Goal: Task Accomplishment & Management: Use online tool/utility

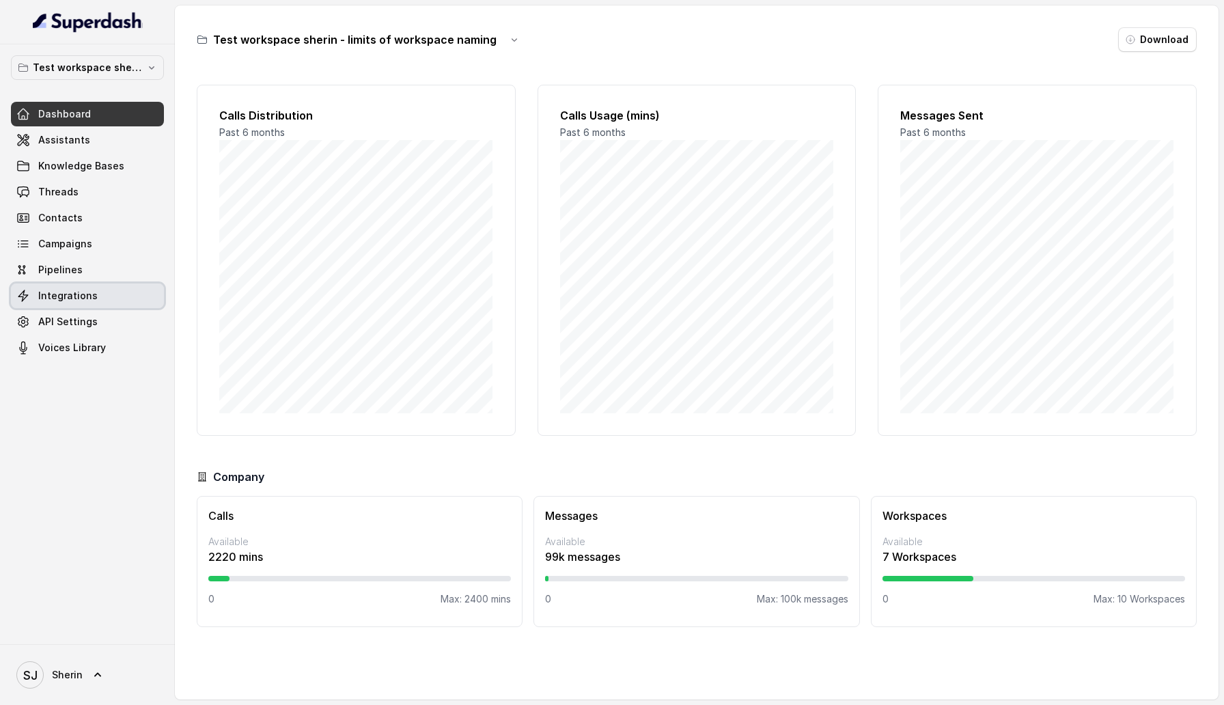
click at [81, 281] on link "Pipelines" at bounding box center [87, 269] width 153 height 25
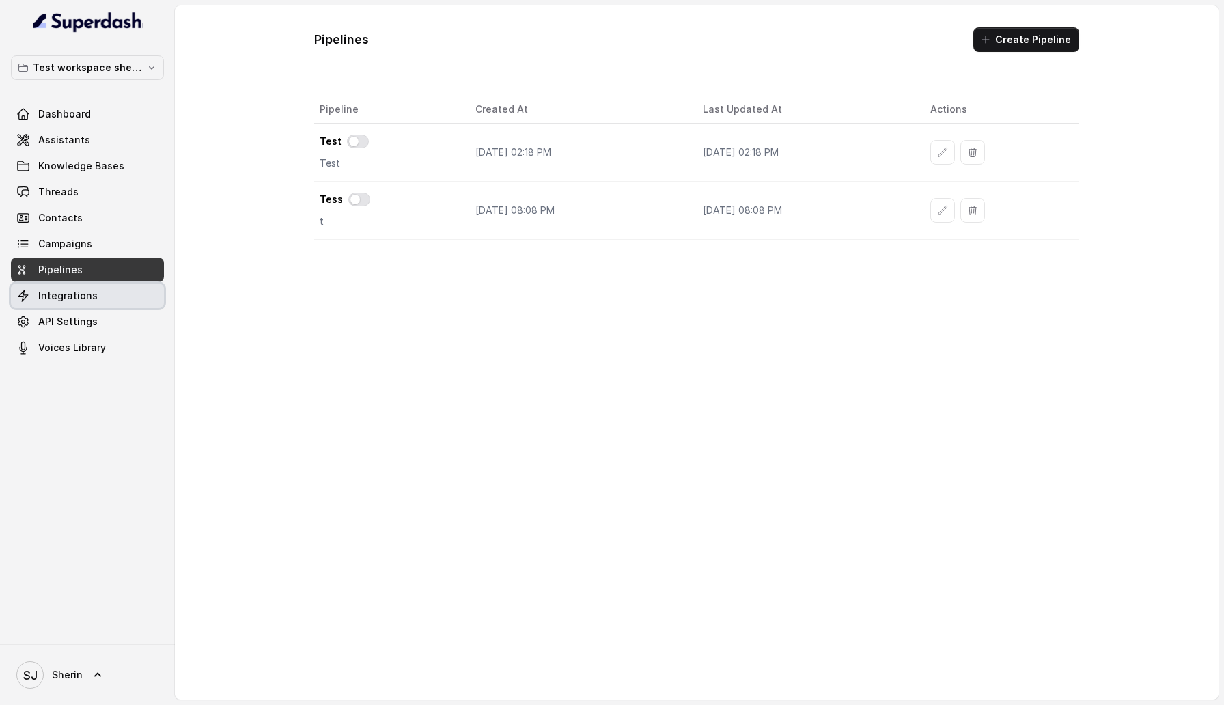
click at [96, 304] on link "Integrations" at bounding box center [87, 295] width 153 height 25
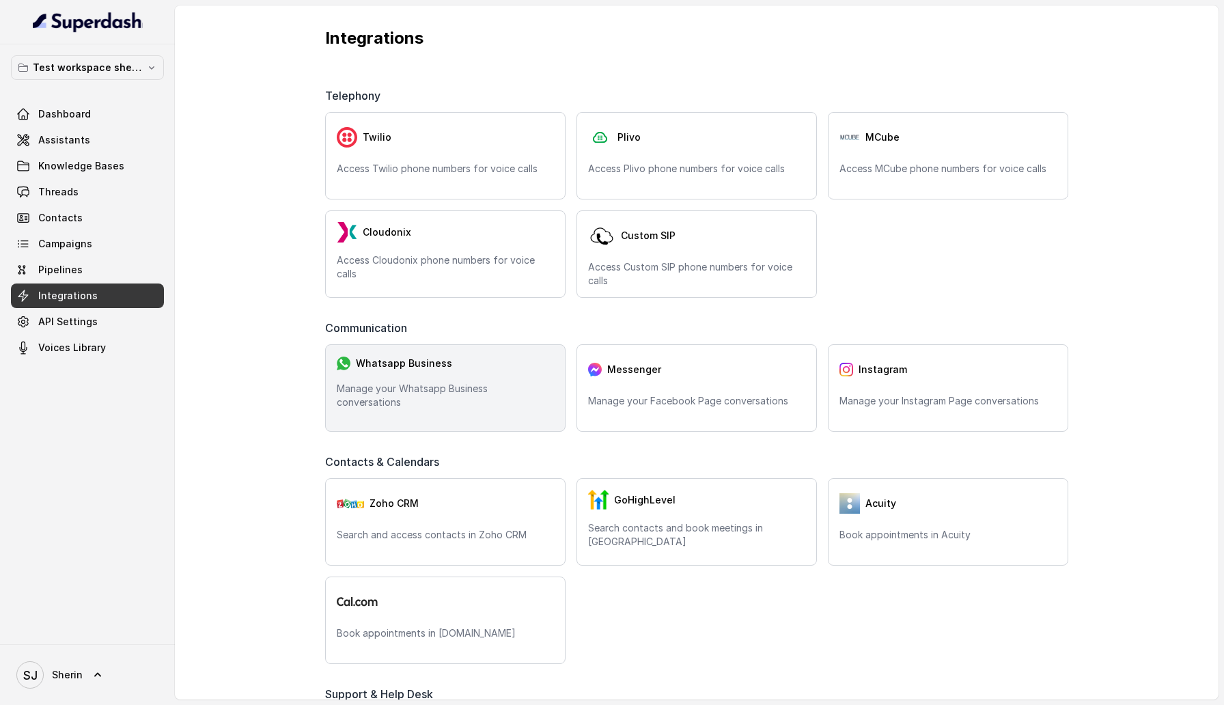
click at [454, 353] on div "Whatsapp Business Manage your Whatsapp Business conversations" at bounding box center [445, 387] width 240 height 87
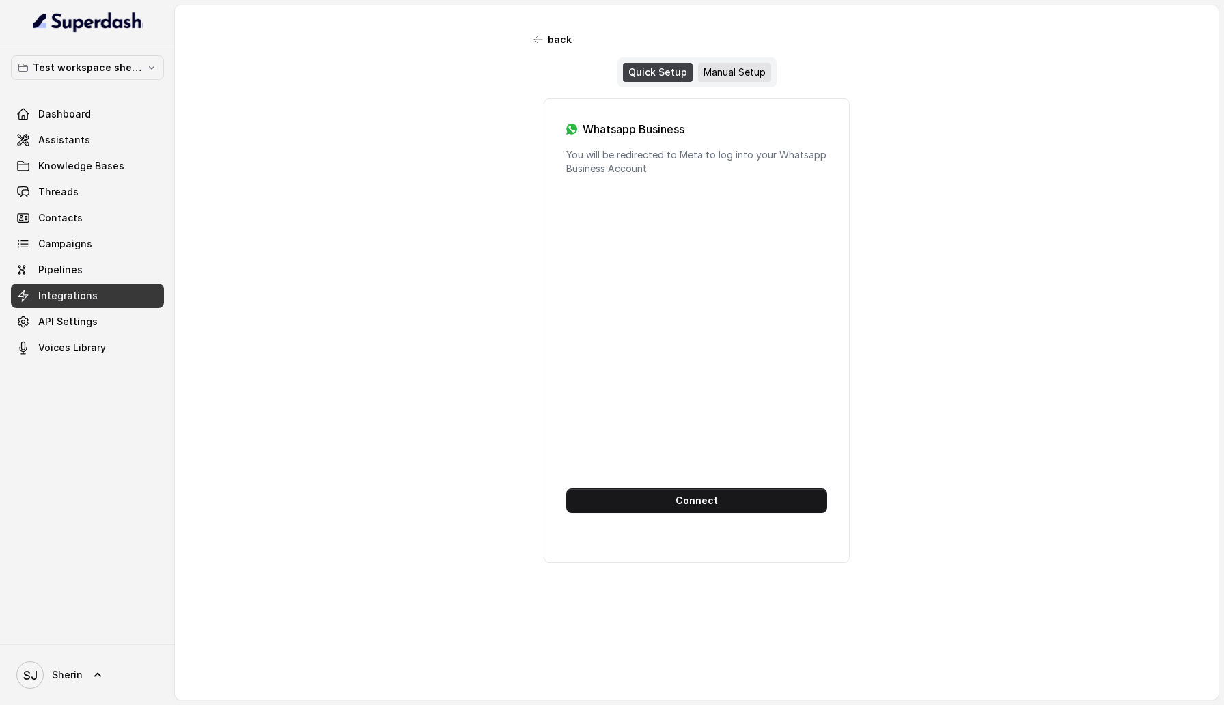
click at [740, 68] on div "Manual Setup" at bounding box center [734, 72] width 73 height 19
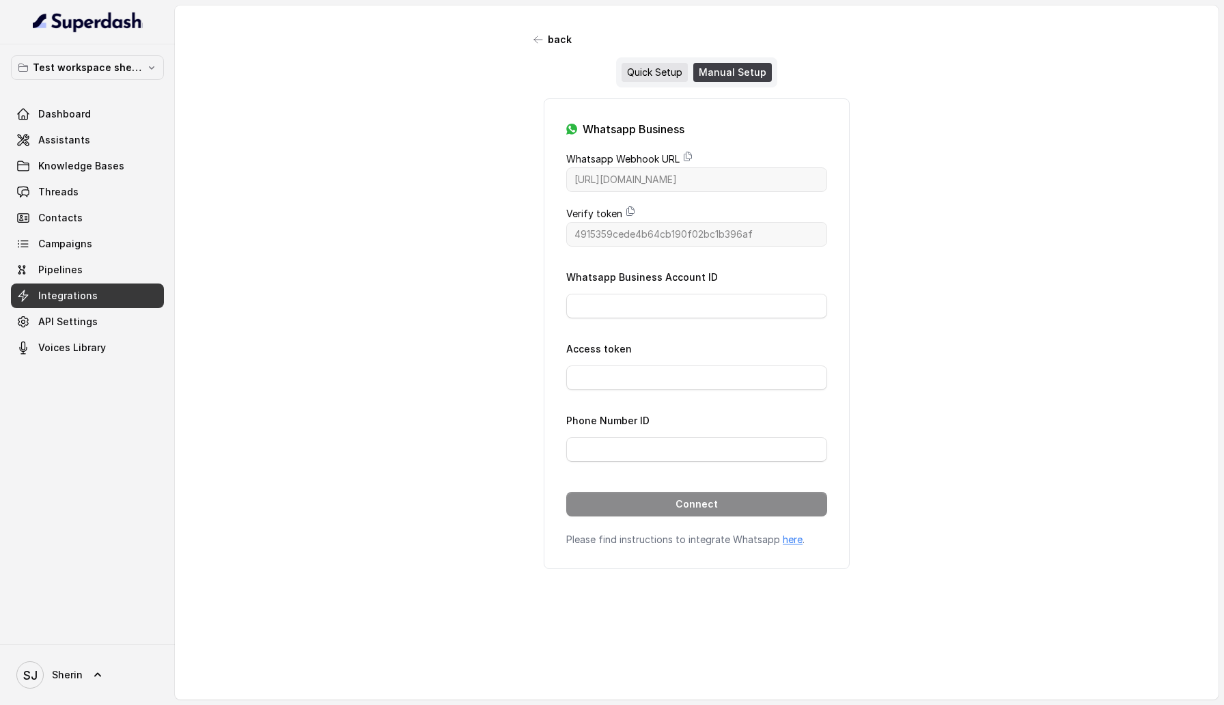
click at [675, 77] on div "Quick Setup" at bounding box center [654, 72] width 66 height 19
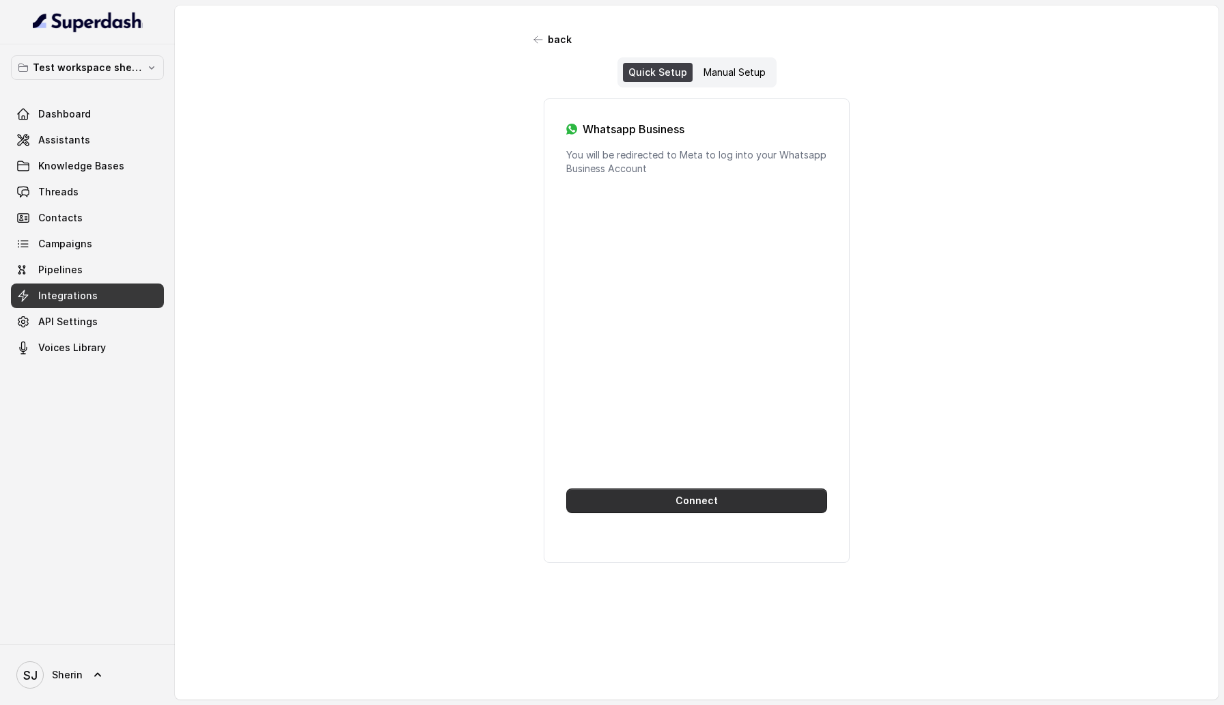
click at [674, 498] on button "Connect" at bounding box center [696, 500] width 261 height 25
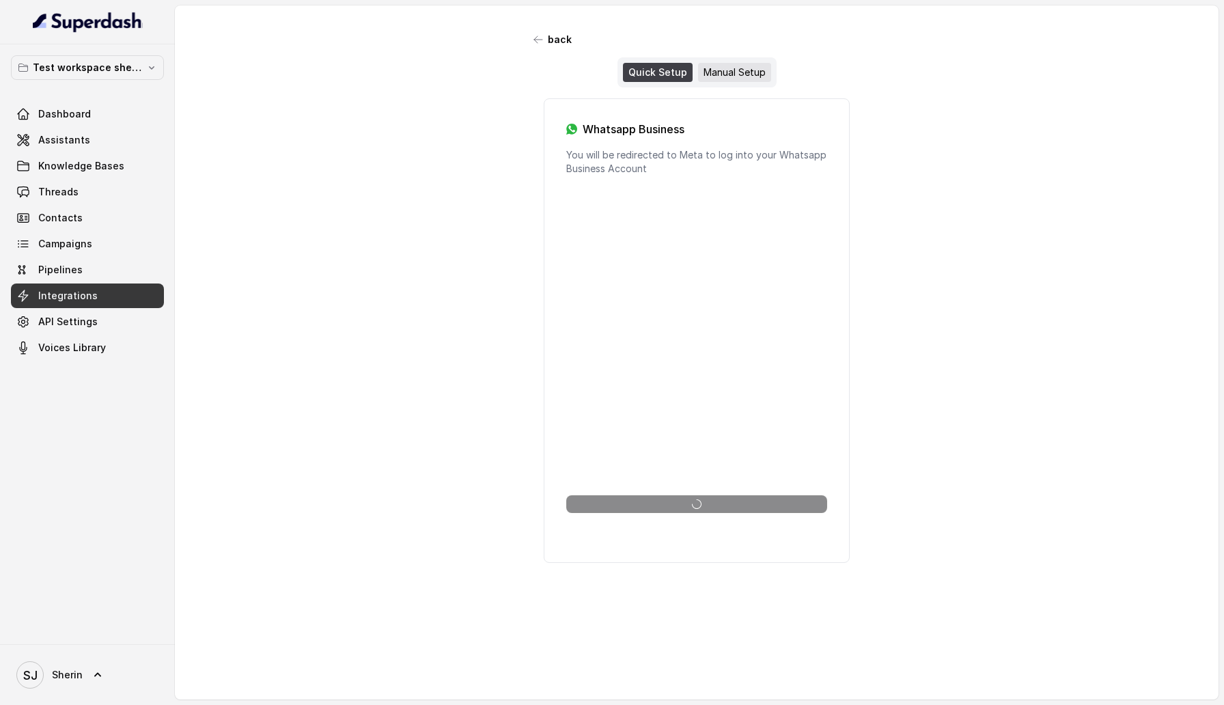
click at [743, 74] on div "Manual Setup" at bounding box center [734, 72] width 73 height 19
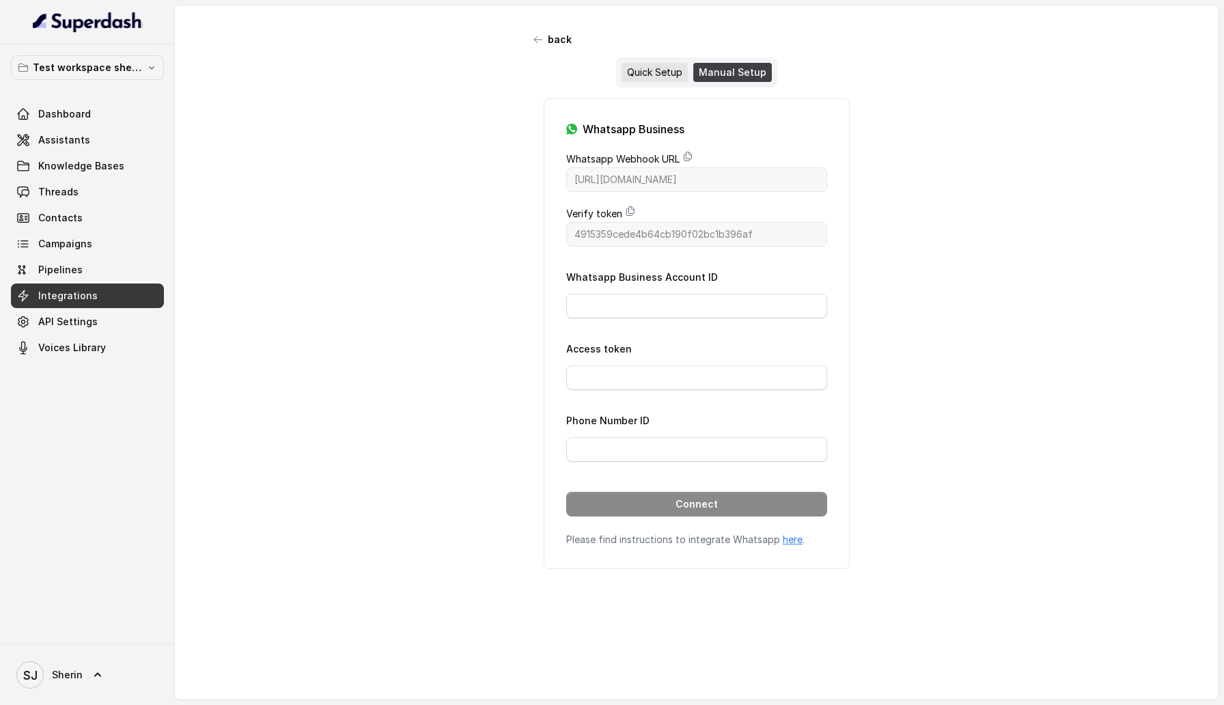
click at [654, 74] on div "Quick Setup" at bounding box center [654, 72] width 66 height 19
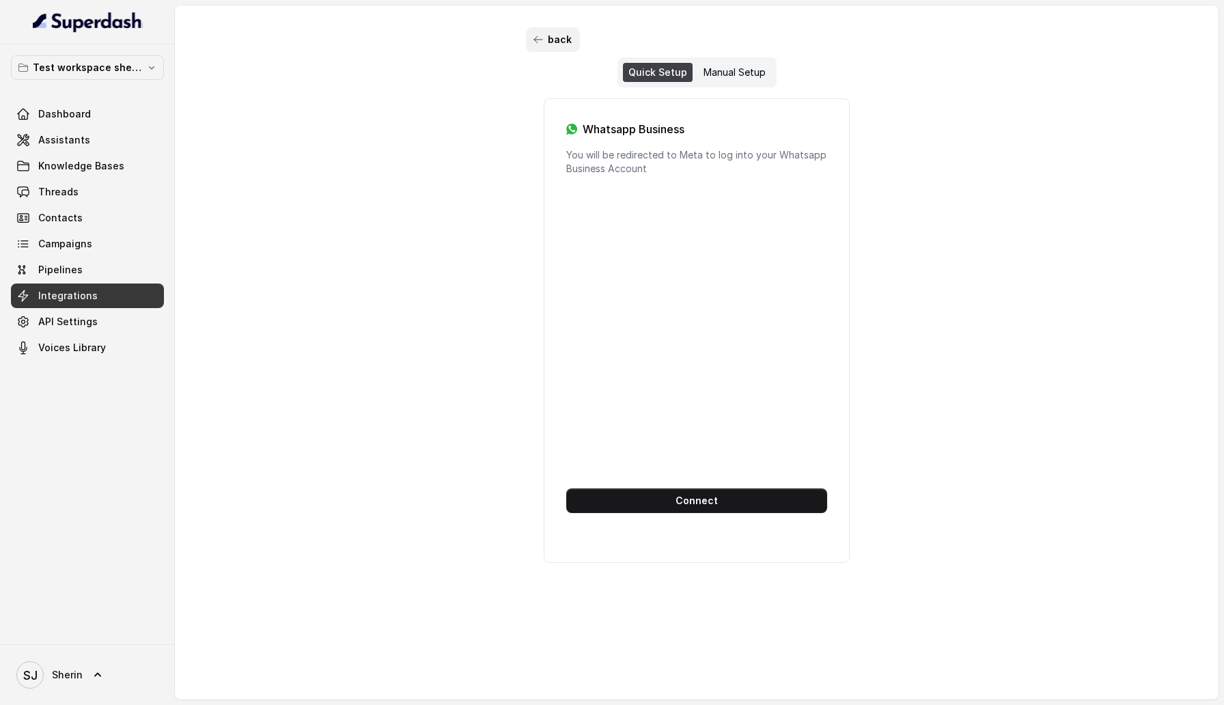
click at [561, 33] on button "back" at bounding box center [553, 39] width 54 height 25
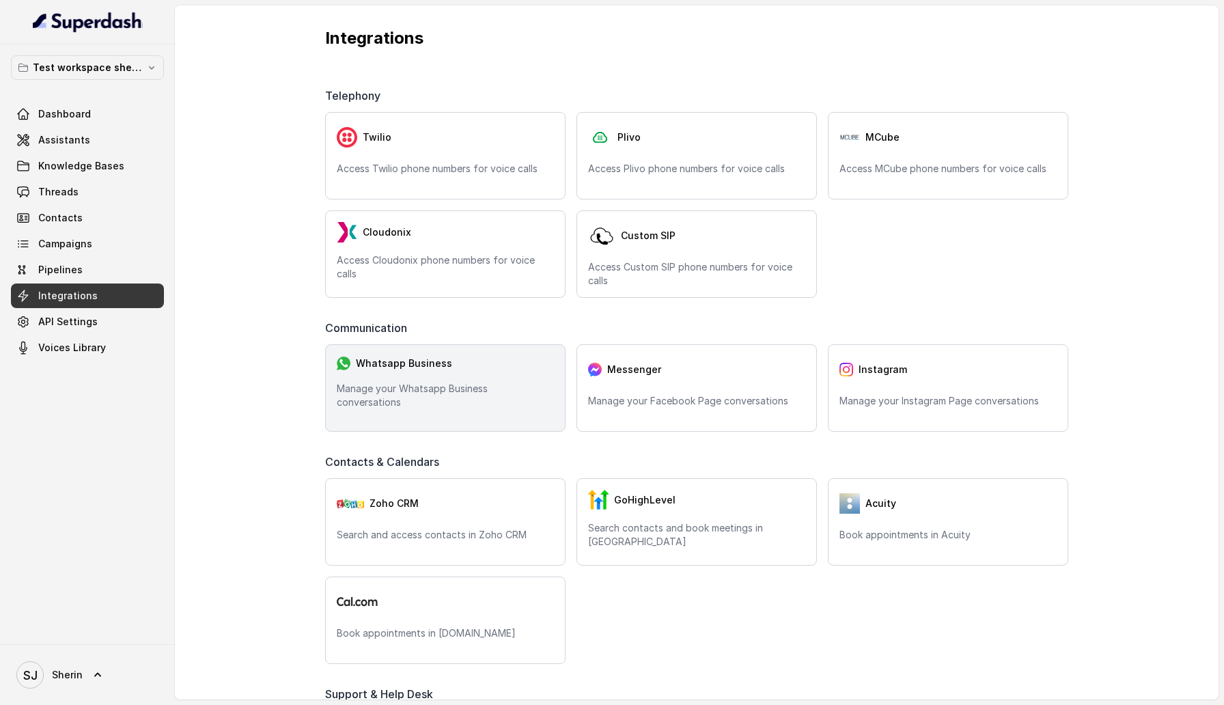
click at [455, 371] on div "Whatsapp Business" at bounding box center [445, 363] width 217 height 15
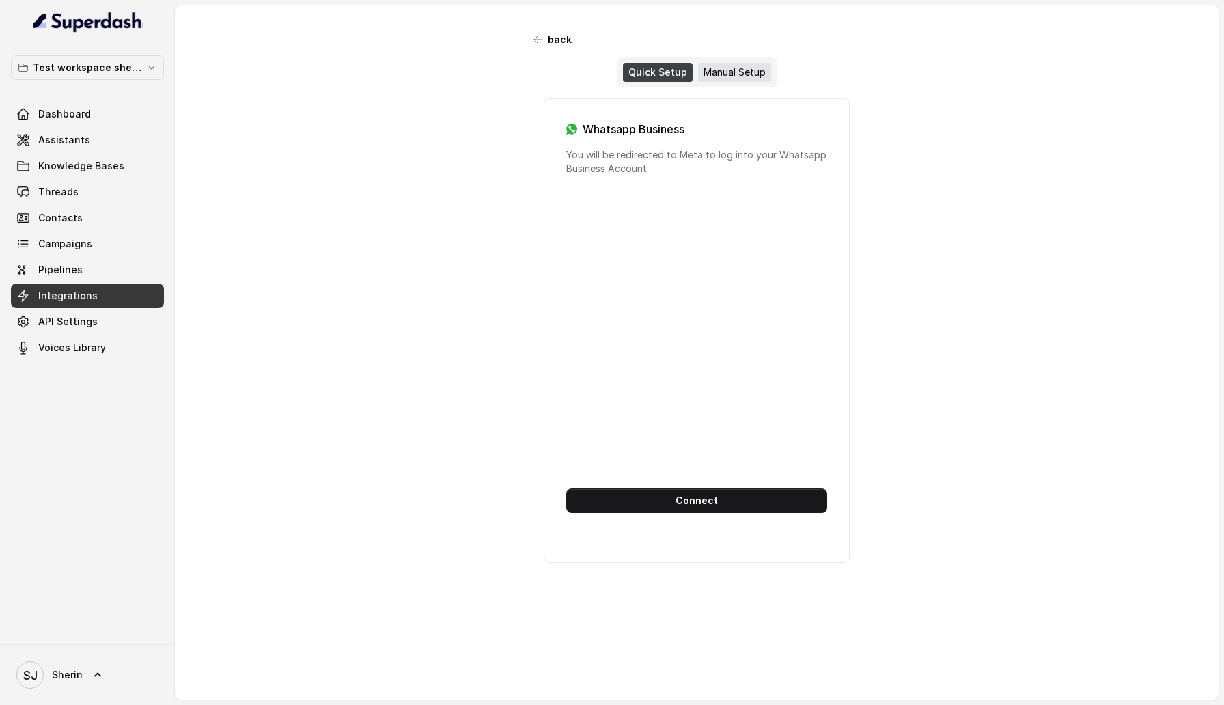
click at [744, 65] on div "Manual Setup" at bounding box center [734, 72] width 73 height 19
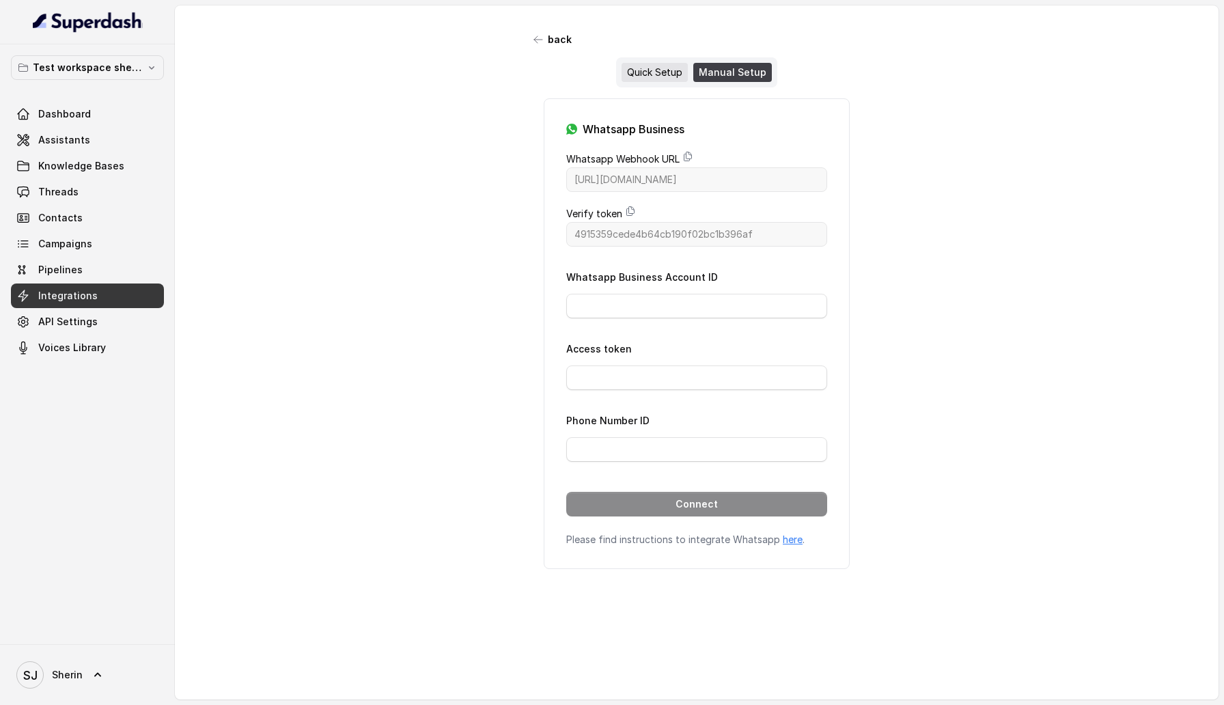
click at [677, 66] on div "Quick Setup" at bounding box center [654, 72] width 66 height 19
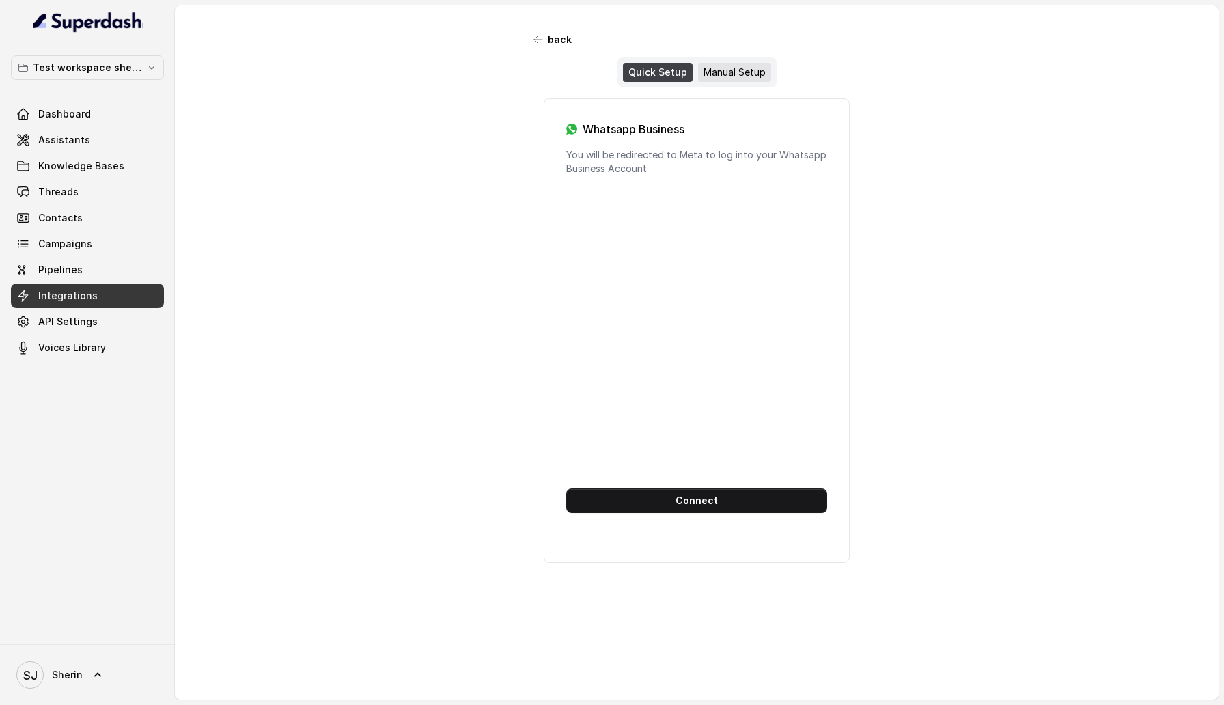
click at [710, 81] on div "Manual Setup" at bounding box center [734, 72] width 73 height 19
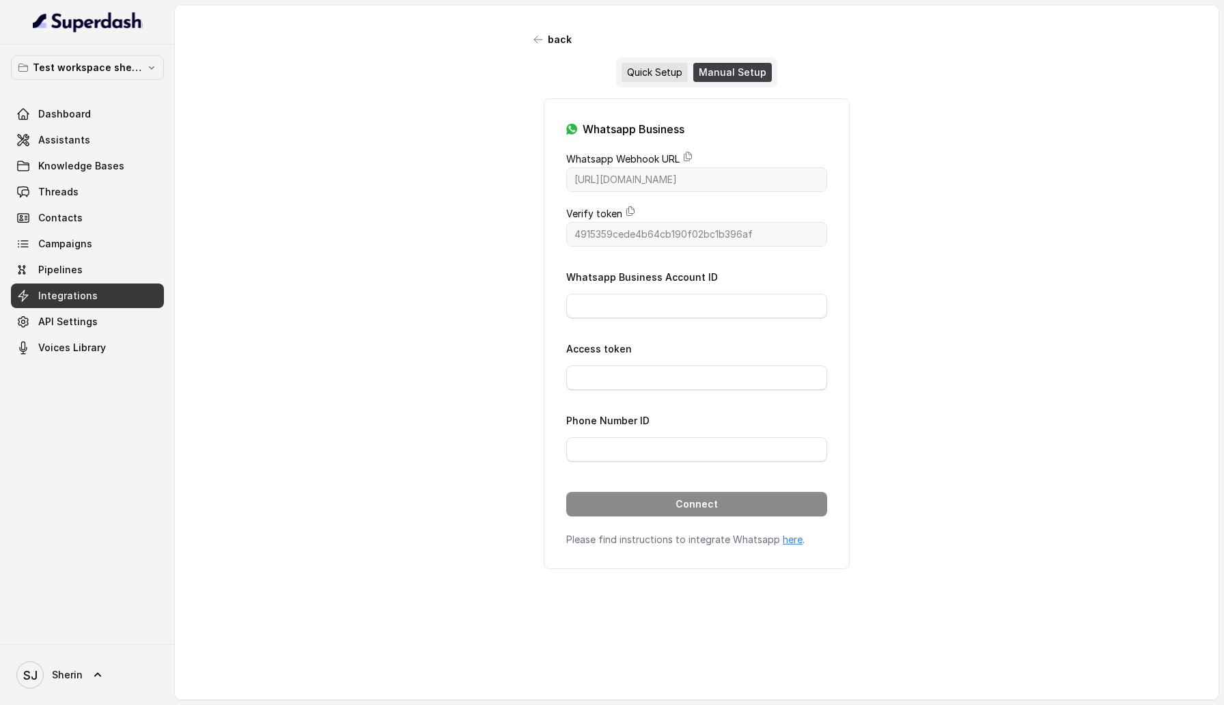
click at [658, 81] on div "Quick Setup" at bounding box center [654, 72] width 66 height 19
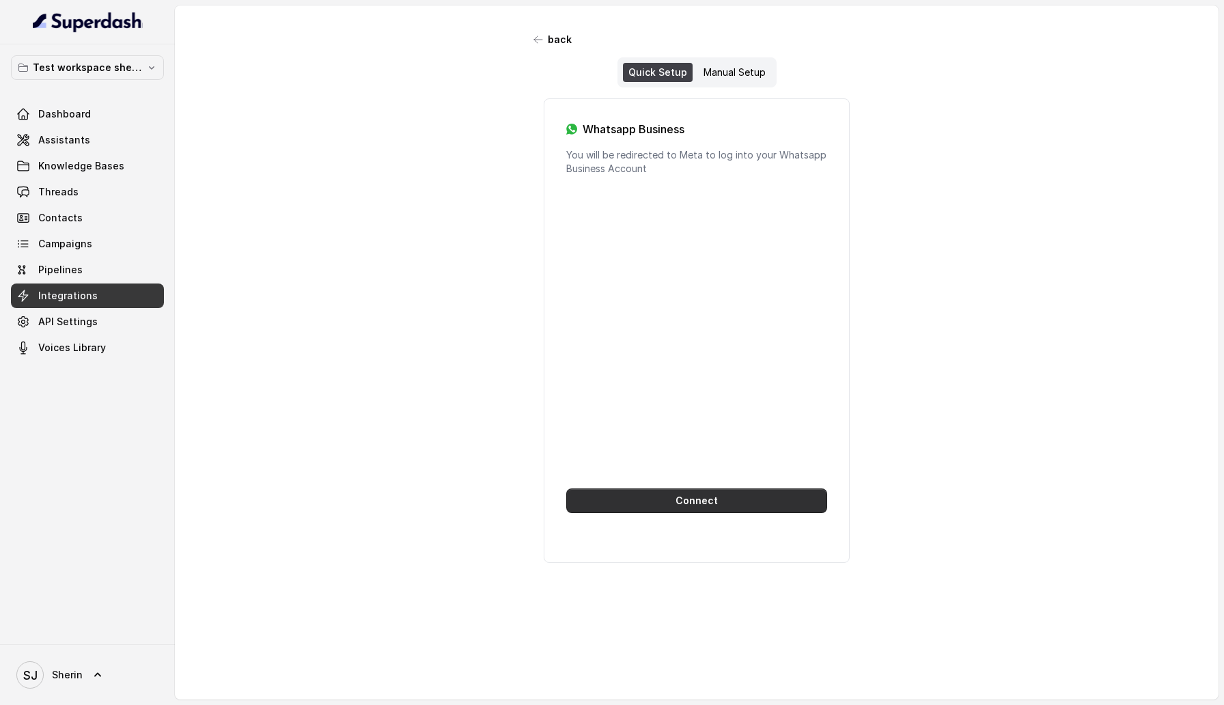
click at [671, 494] on button "Connect" at bounding box center [696, 500] width 261 height 25
